Goal: Find specific page/section: Find specific page/section

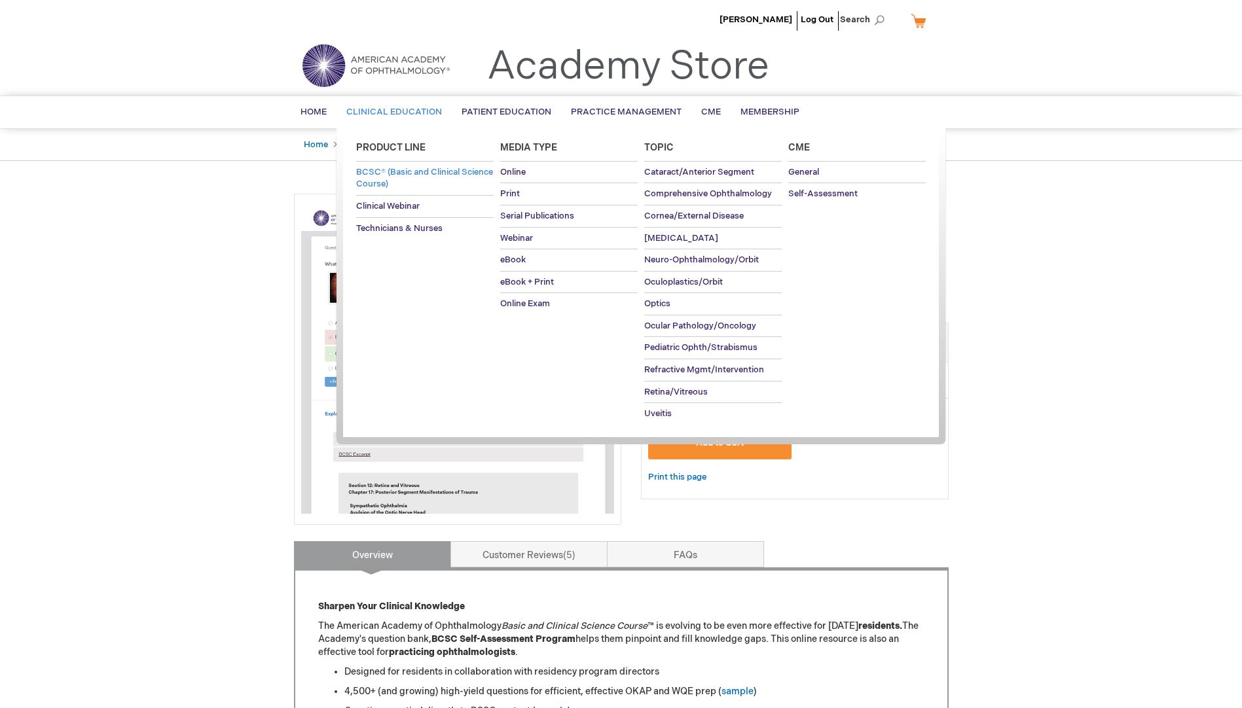
click at [410, 177] on link "BCSC® (Basic and Clinical Science Course)" at bounding box center [425, 178] width 138 height 33
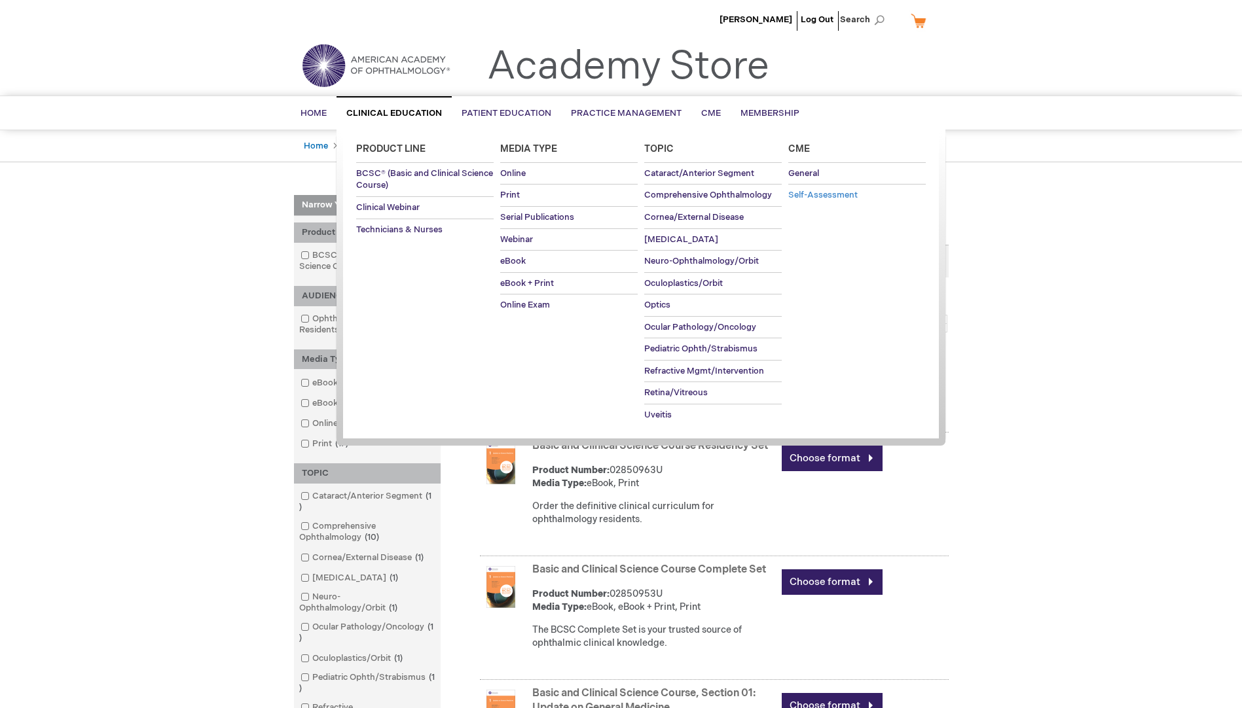
click at [826, 192] on span "Self-Assessment" at bounding box center [822, 195] width 69 height 10
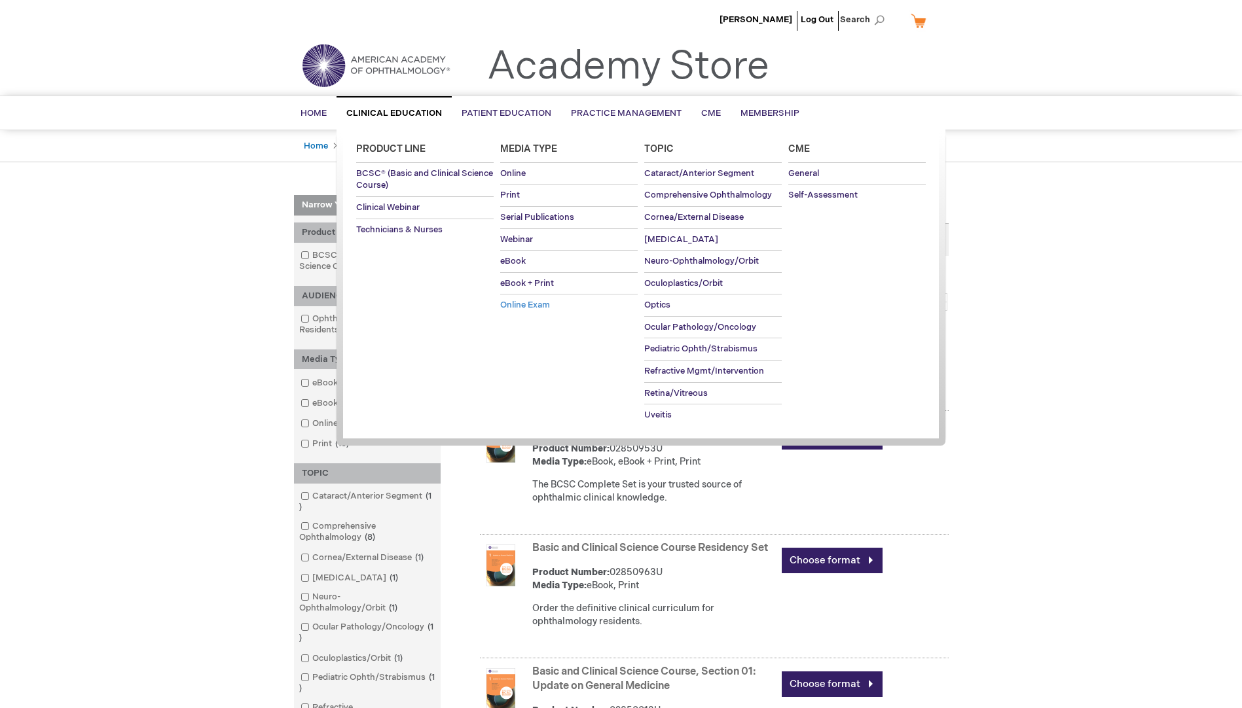
click at [539, 301] on span "Online Exam" at bounding box center [525, 305] width 50 height 10
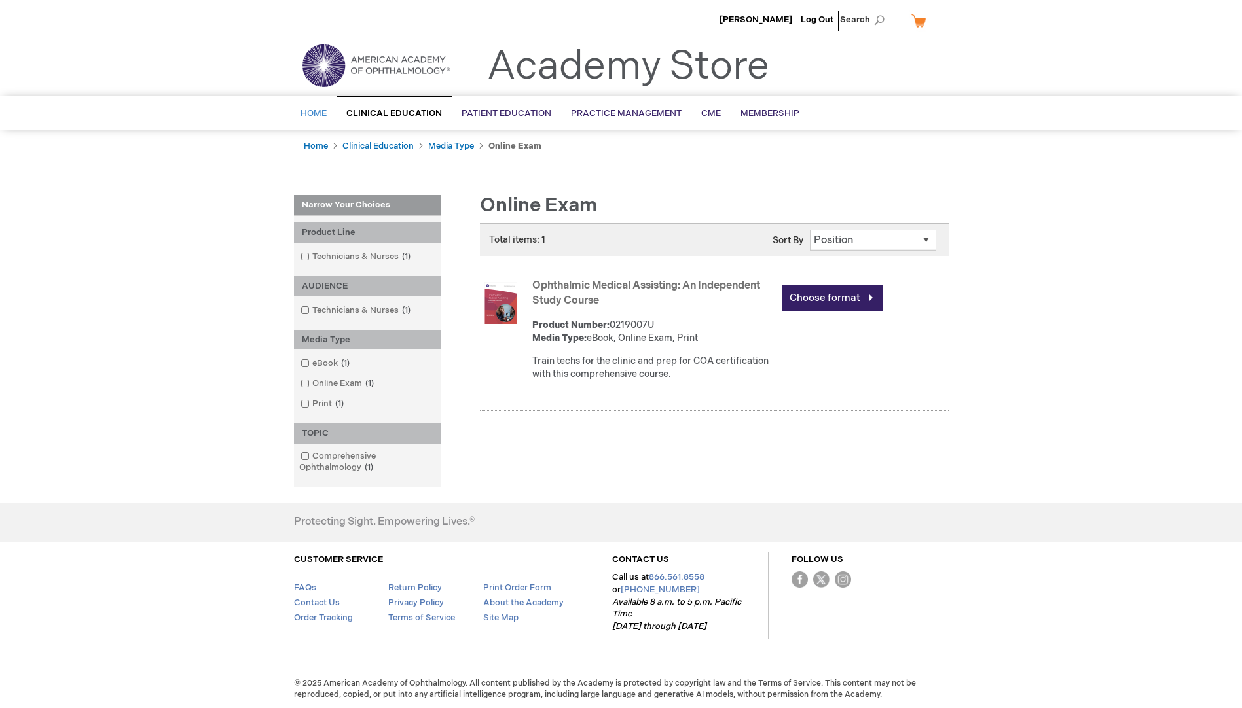
click at [310, 111] on span "Home" at bounding box center [314, 113] width 26 height 10
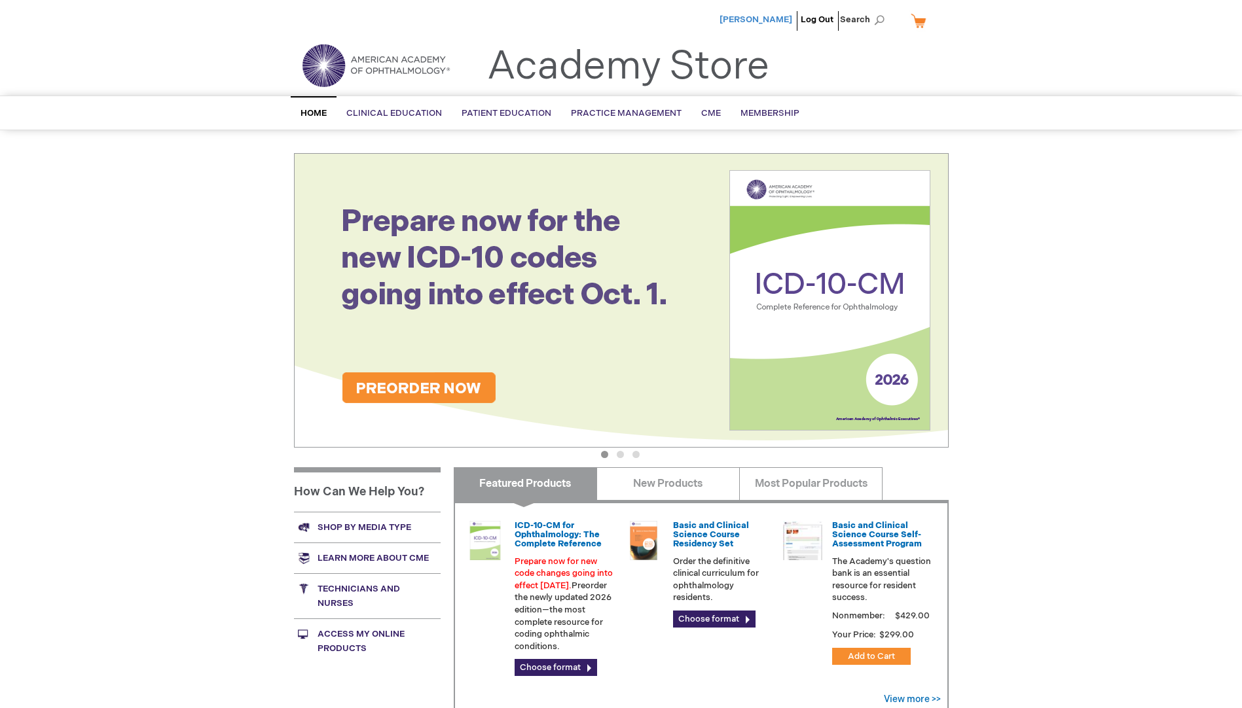
click at [767, 20] on span "[PERSON_NAME]" at bounding box center [756, 19] width 73 height 10
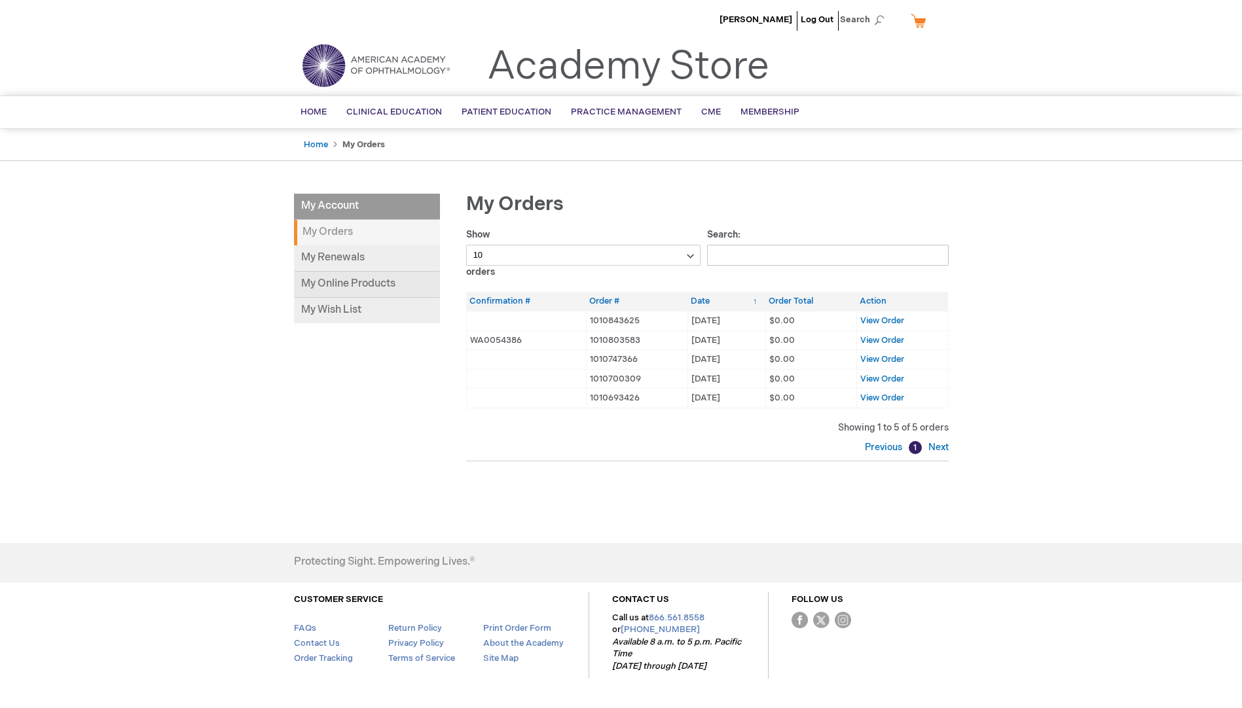
click at [367, 280] on link "My Online Products" at bounding box center [367, 285] width 146 height 26
